Goal: Find specific page/section: Find specific page/section

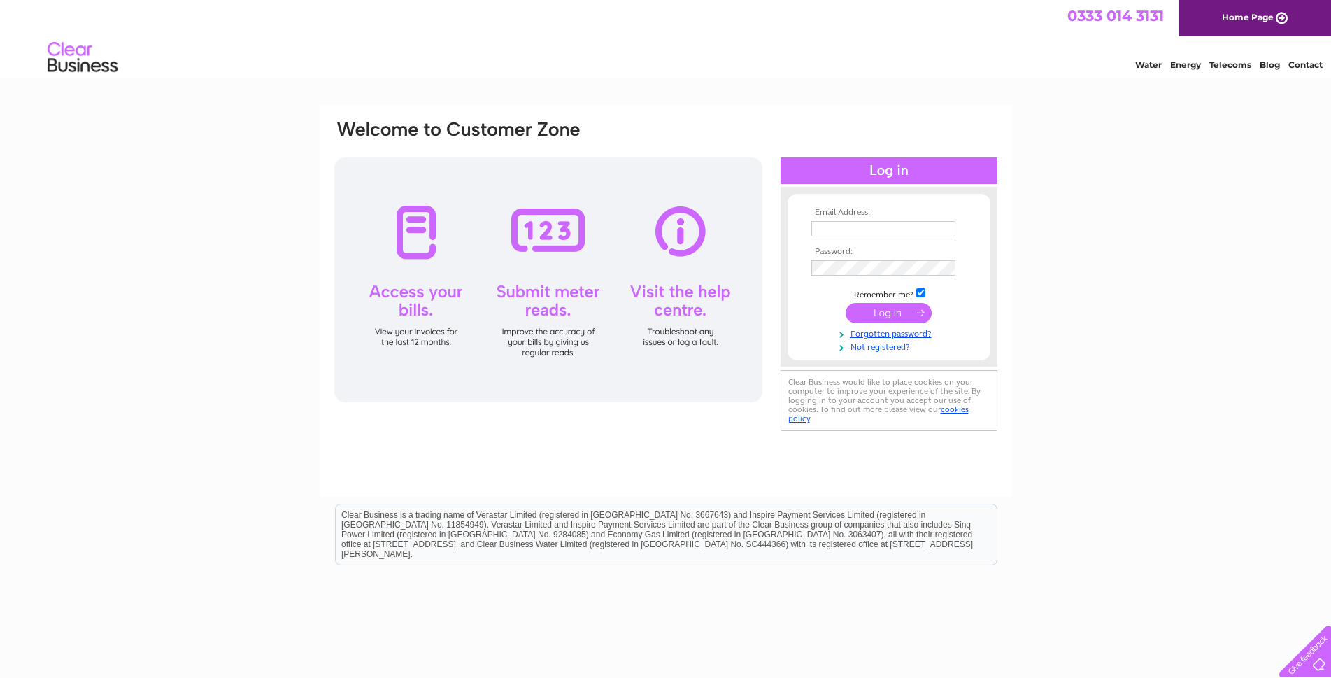
type input "alphatmc@hotmail.co.uk"
click at [879, 311] on input "submit" at bounding box center [889, 313] width 86 height 20
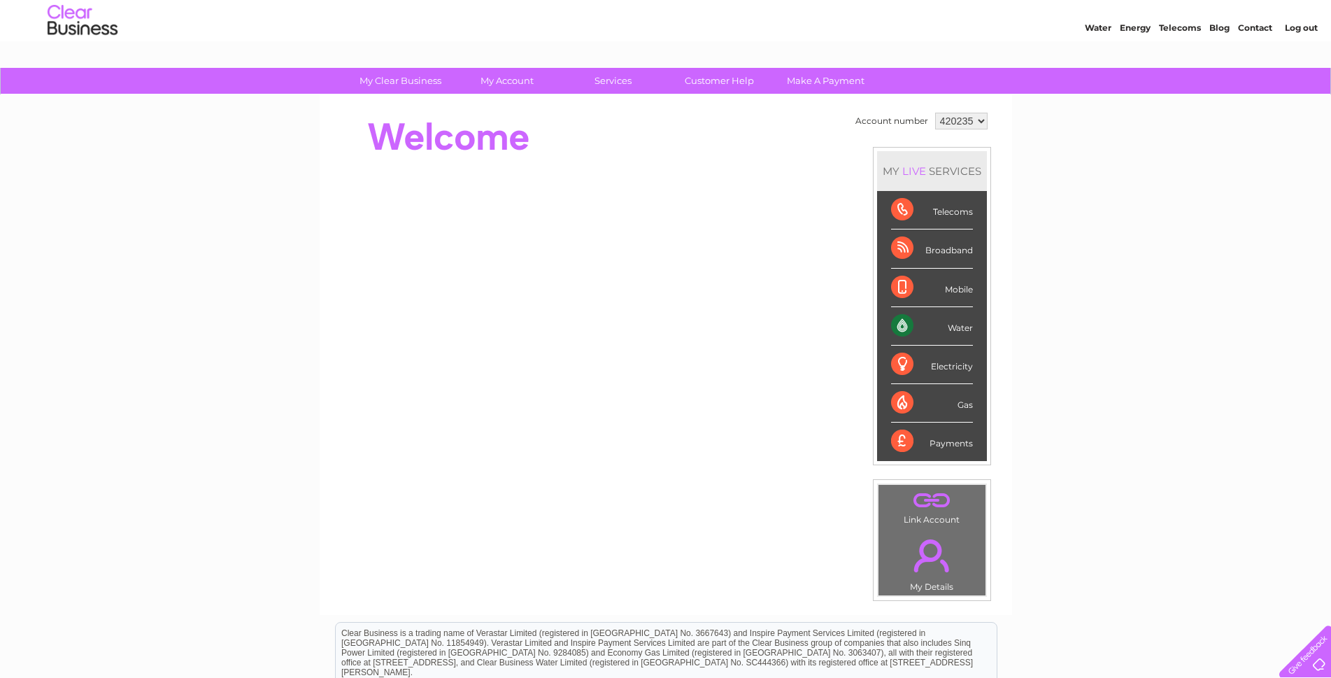
scroll to position [14, 0]
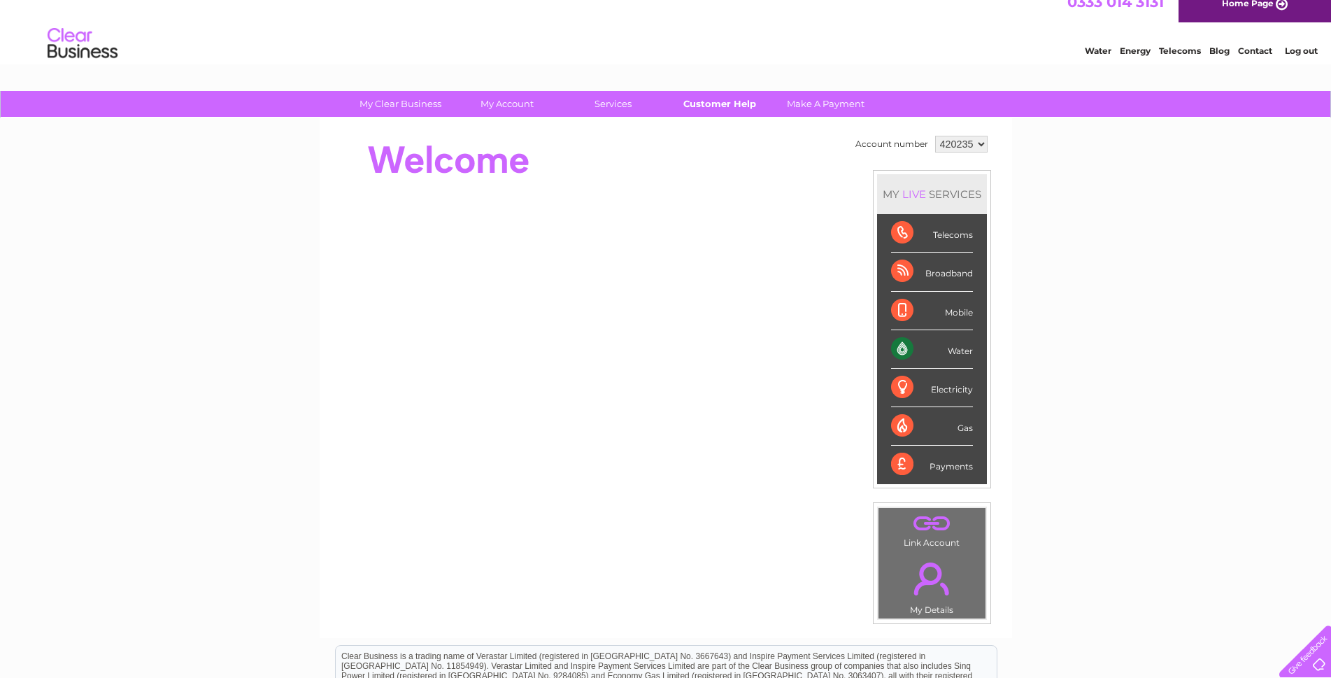
click at [691, 107] on link "Customer Help" at bounding box center [719, 104] width 115 height 26
